Goal: Book appointment/travel/reservation

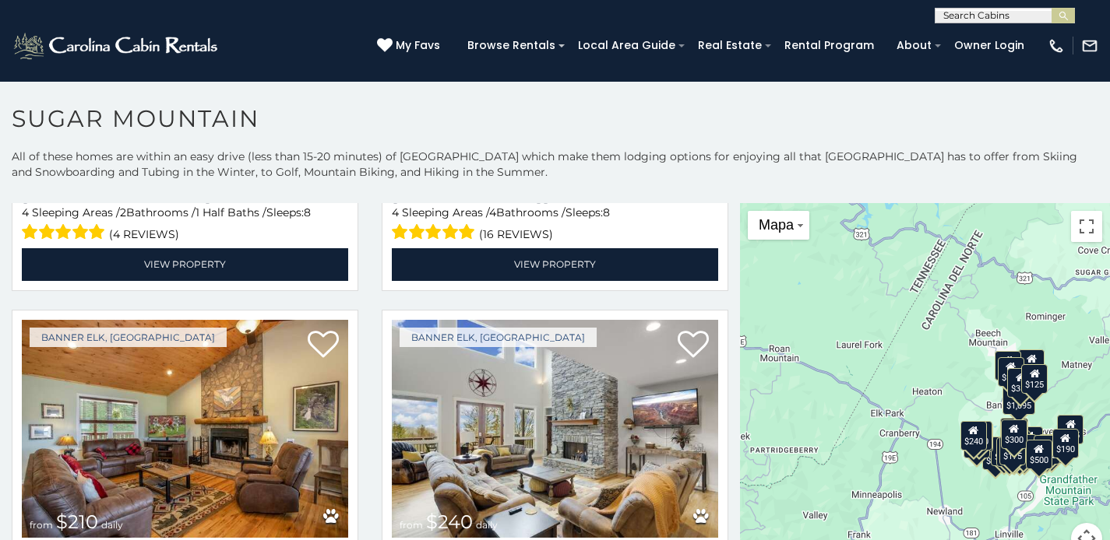
scroll to position [40, 0]
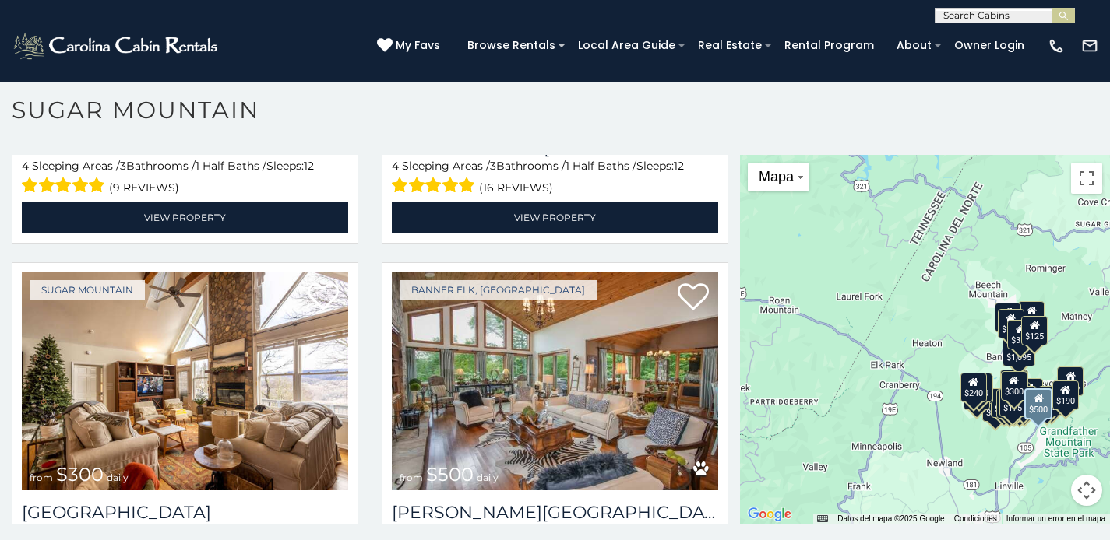
click at [649, 273] on img at bounding box center [555, 382] width 326 height 219
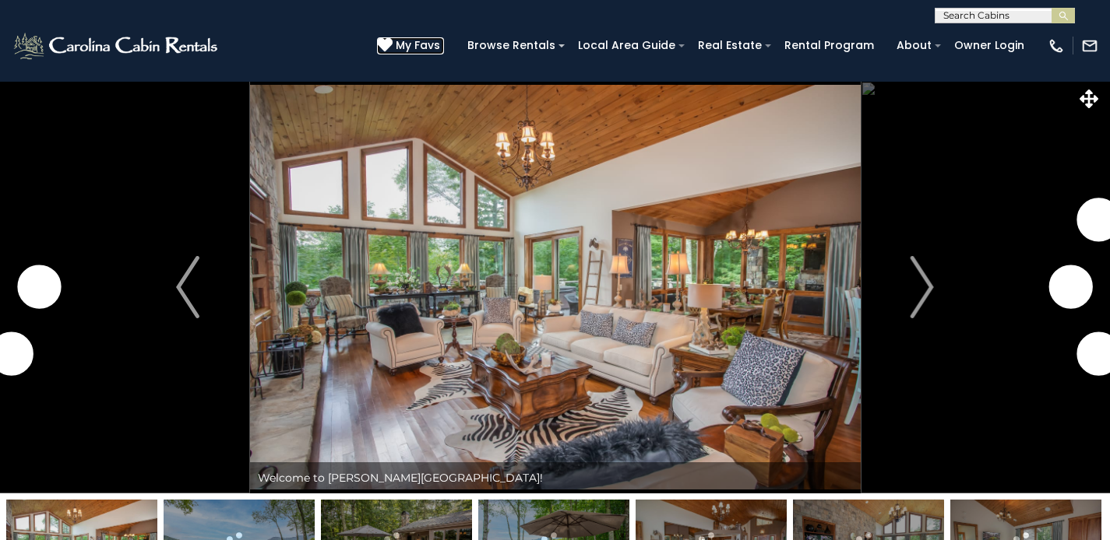
click at [440, 38] on span "My Favs" at bounding box center [418, 45] width 44 height 16
